Goal: Task Accomplishment & Management: Use online tool/utility

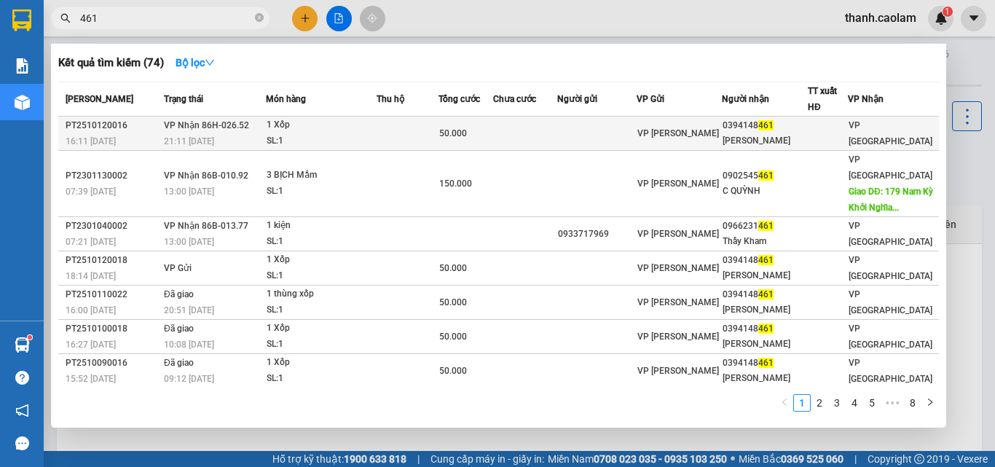
type input "461"
click at [585, 133] on td at bounding box center [596, 134] width 79 height 34
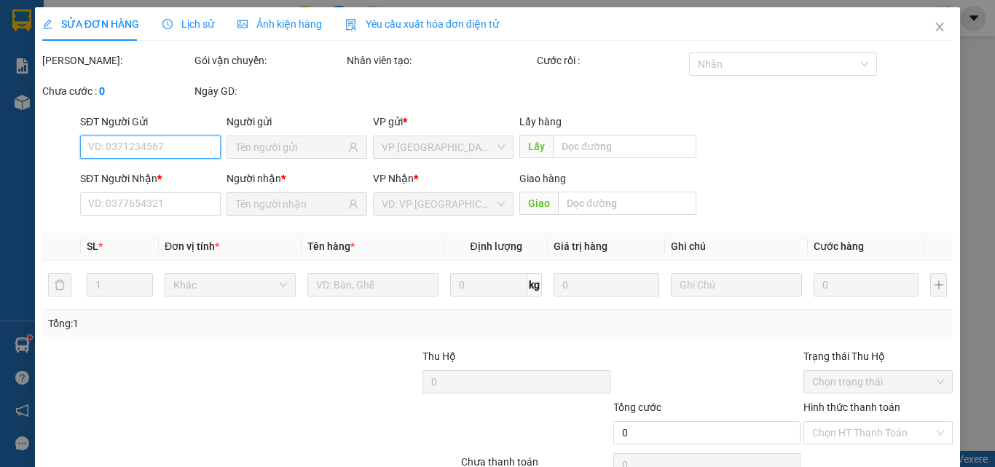
type input "0394148461"
type input "[PERSON_NAME]"
type input "50.000"
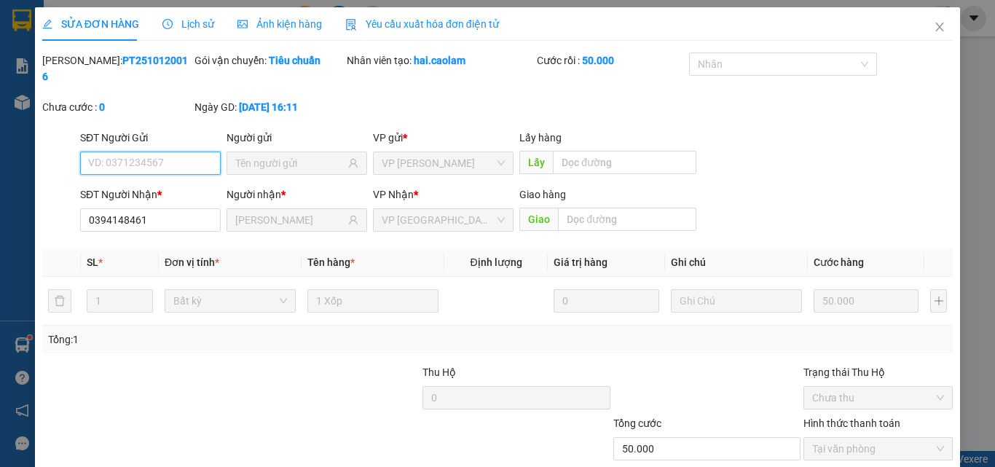
scroll to position [75, 0]
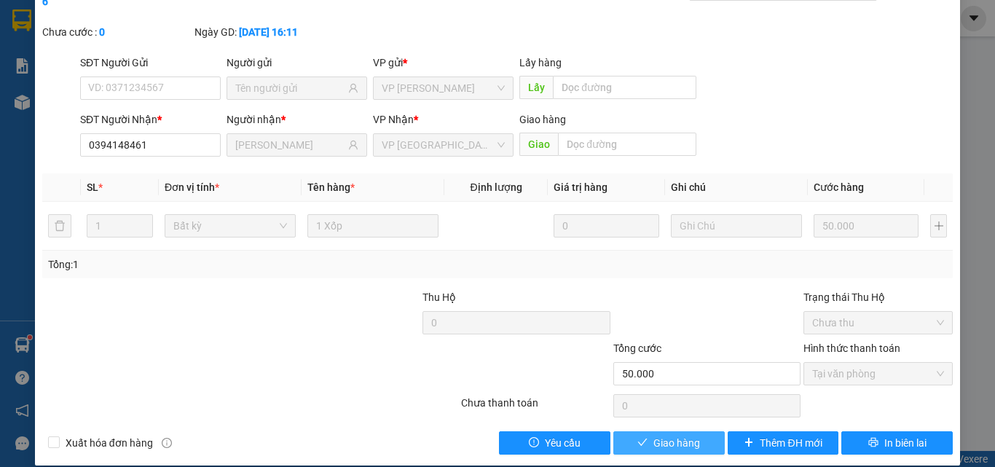
click at [682, 435] on span "Giao hàng" at bounding box center [676, 443] width 47 height 16
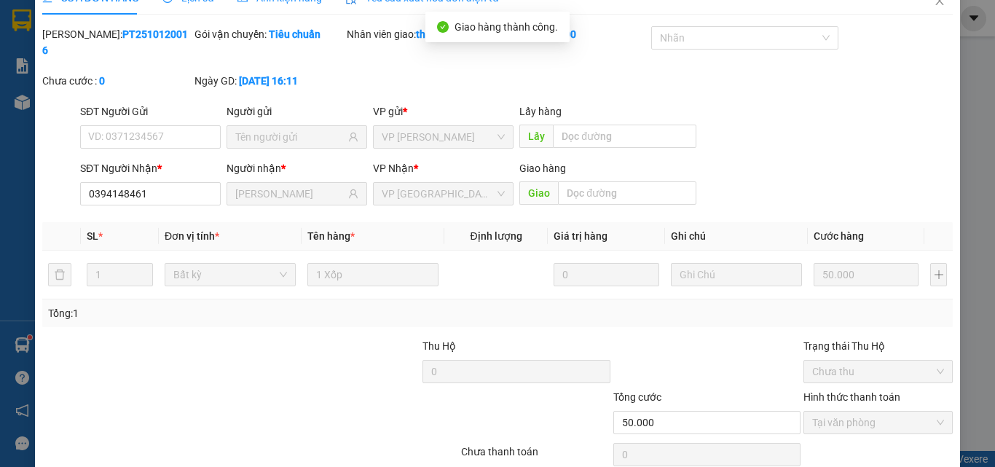
scroll to position [0, 0]
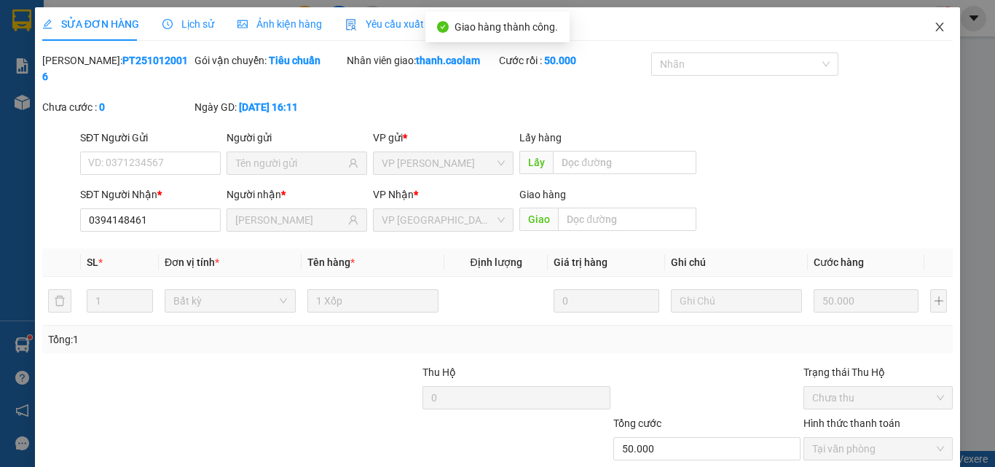
click at [934, 25] on icon "close" at bounding box center [940, 27] width 12 height 12
